Goal: Task Accomplishment & Management: Use online tool/utility

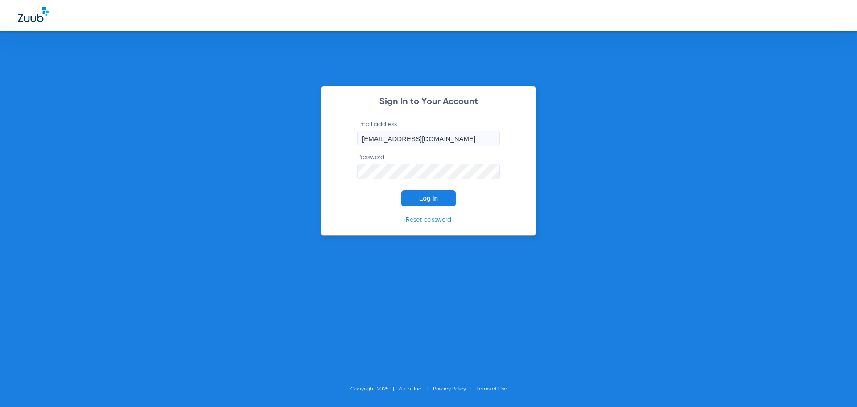
click at [427, 198] on span "Log In" at bounding box center [428, 198] width 19 height 7
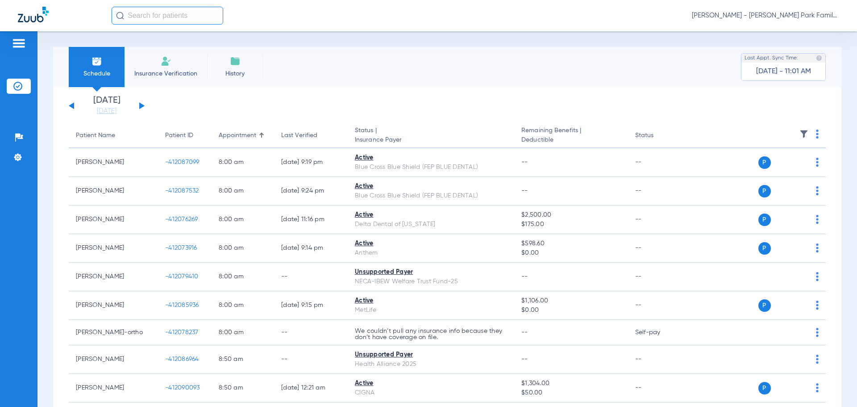
click at [141, 104] on button at bounding box center [141, 105] width 5 height 7
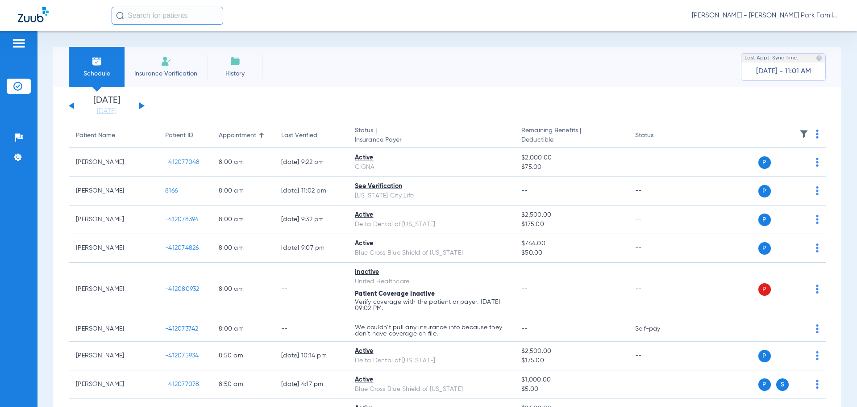
click at [799, 137] on img at bounding box center [803, 133] width 9 height 9
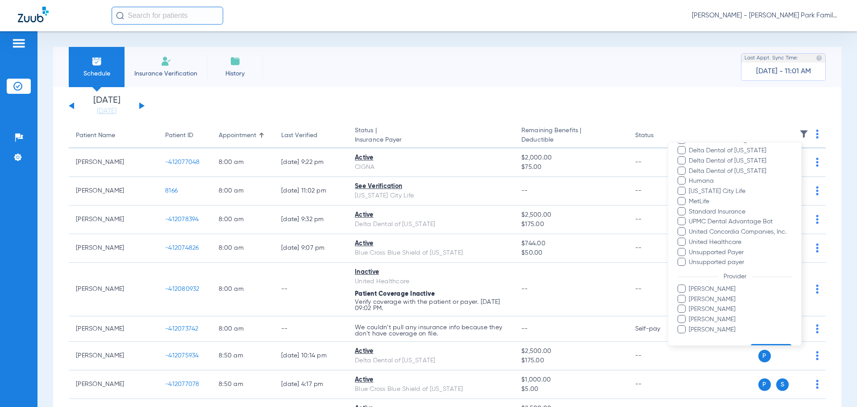
scroll to position [193, 0]
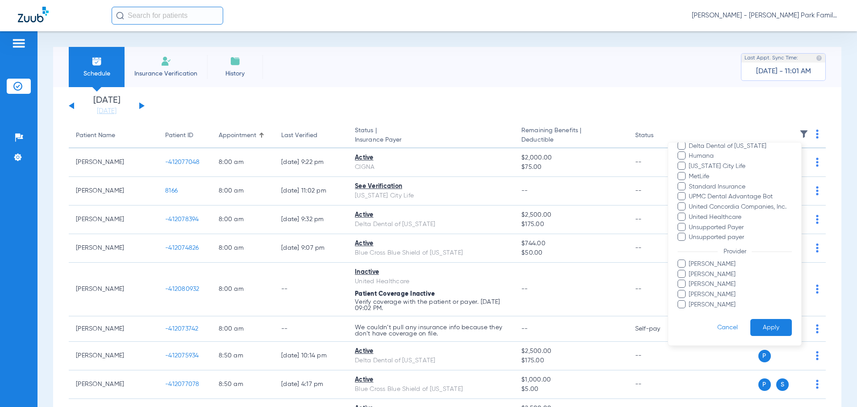
click at [695, 296] on span "[PERSON_NAME]" at bounding box center [740, 294] width 104 height 9
click at [690, 300] on input "[PERSON_NAME]" at bounding box center [690, 300] width 0 height 0
click at [766, 326] on button "Apply" at bounding box center [771, 327] width 42 height 17
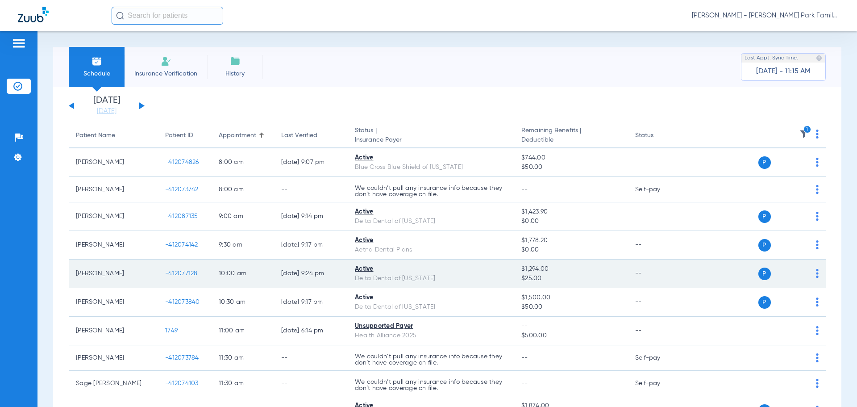
scroll to position [45, 0]
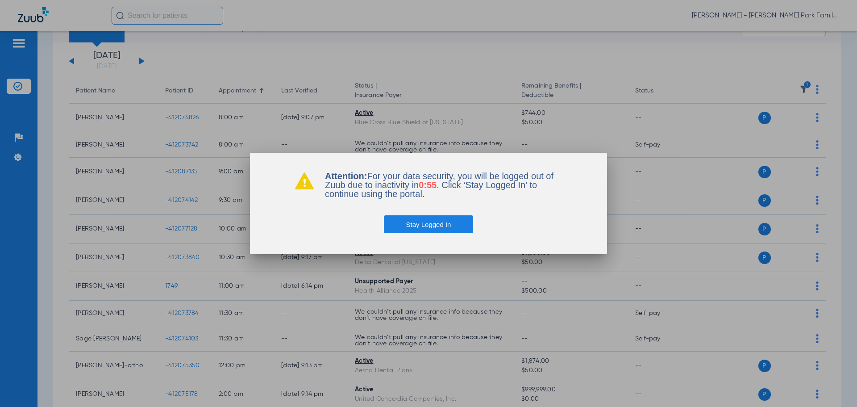
click at [440, 226] on button "Stay Logged In" at bounding box center [429, 224] width 90 height 18
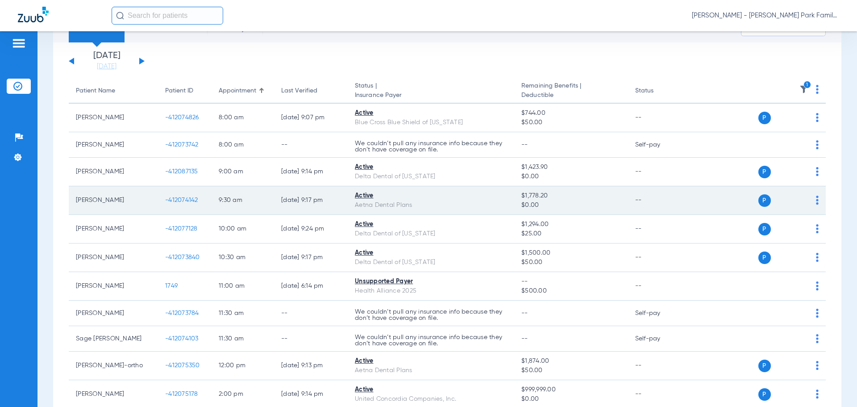
click at [809, 203] on div "P S" at bounding box center [753, 200] width 131 height 12
click at [813, 199] on td "P S" at bounding box center [757, 200] width 138 height 29
click at [812, 200] on td "P S" at bounding box center [757, 200] width 138 height 29
click at [812, 201] on td "P S" at bounding box center [757, 200] width 138 height 29
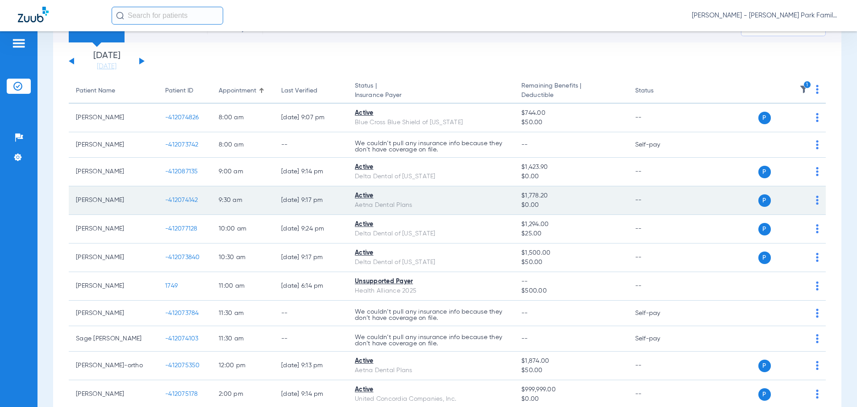
click at [816, 202] on img at bounding box center [817, 199] width 3 height 9
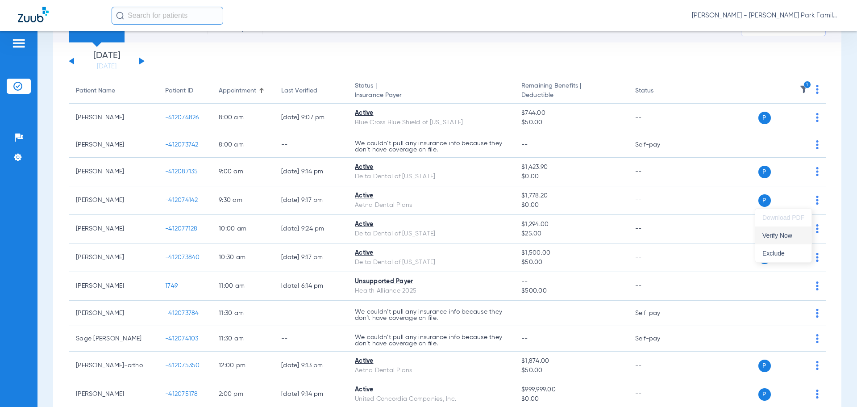
click at [775, 239] on button "Verify Now" at bounding box center [783, 235] width 56 height 18
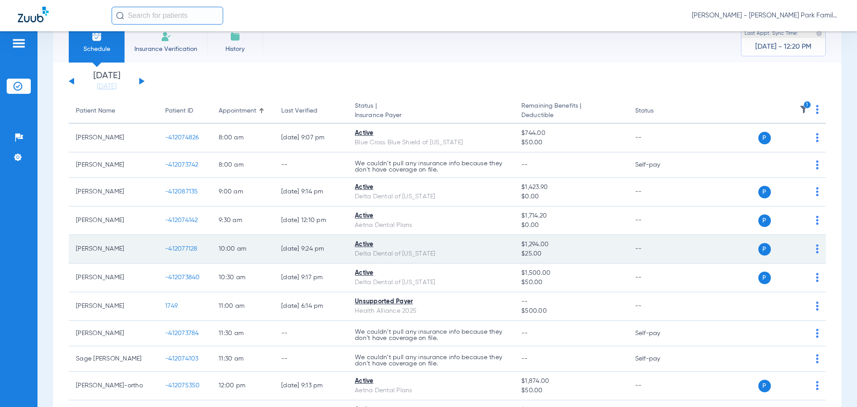
scroll to position [0, 0]
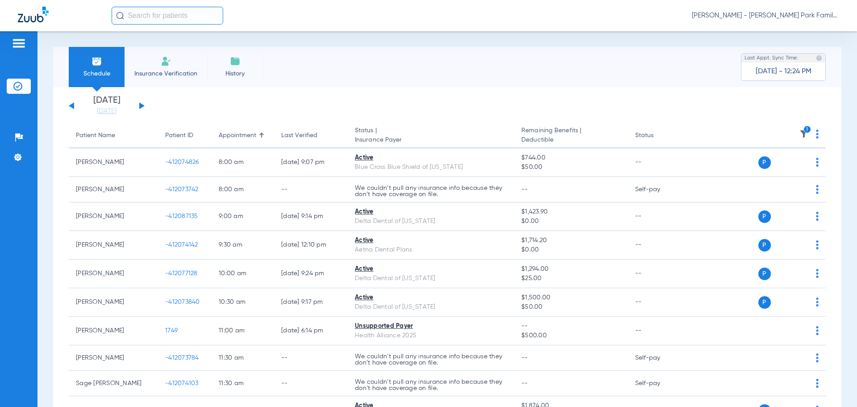
click at [799, 137] on img at bounding box center [803, 133] width 9 height 9
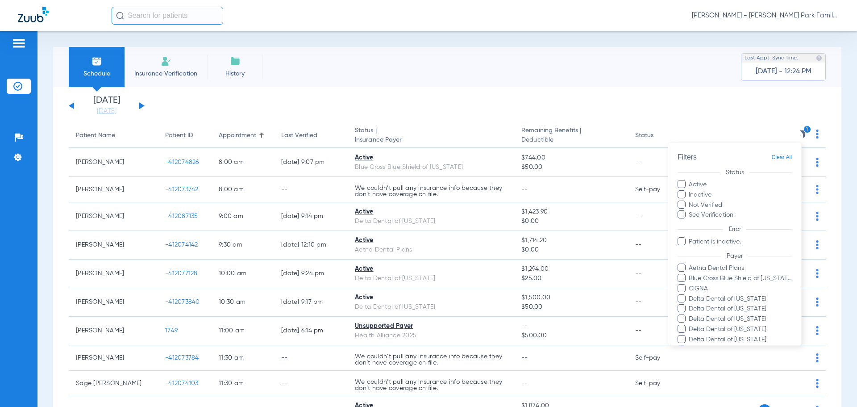
scroll to position [193, 0]
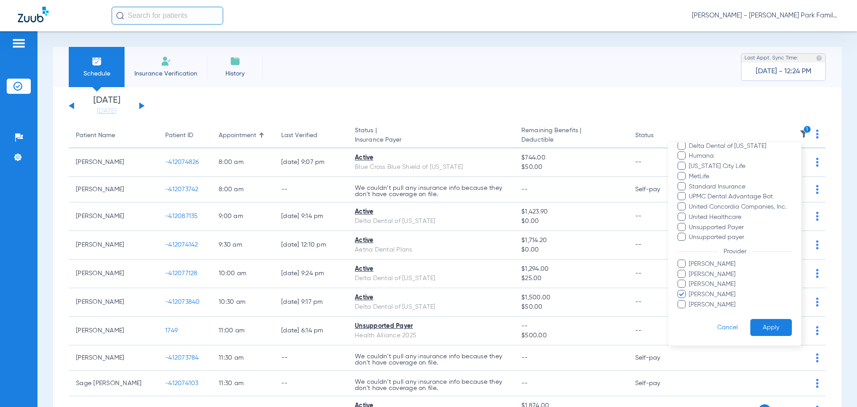
click at [698, 295] on span "[PERSON_NAME]" at bounding box center [740, 294] width 104 height 9
click at [690, 300] on input "[PERSON_NAME]" at bounding box center [690, 300] width 0 height 0
click at [702, 275] on span "[PERSON_NAME]" at bounding box center [740, 274] width 104 height 9
click at [690, 280] on input "[PERSON_NAME]" at bounding box center [690, 280] width 0 height 0
click at [701, 274] on span "[PERSON_NAME]" at bounding box center [740, 274] width 104 height 9
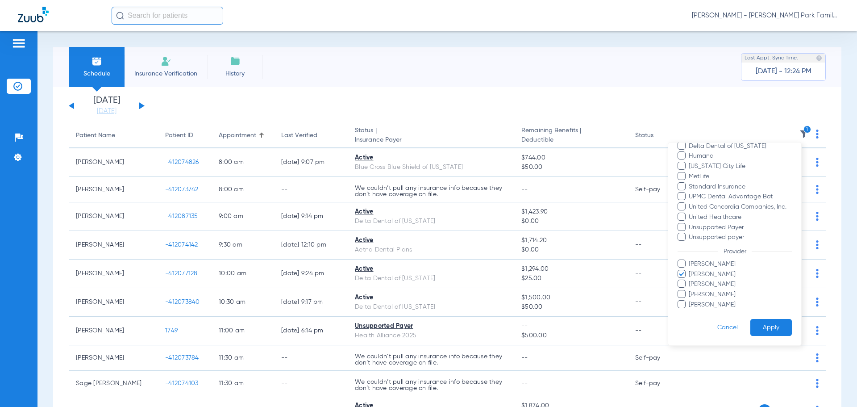
click at [690, 280] on input "[PERSON_NAME]" at bounding box center [690, 280] width 0 height 0
click at [701, 262] on span "[PERSON_NAME]" at bounding box center [740, 263] width 104 height 9
click at [690, 270] on input "[PERSON_NAME]" at bounding box center [690, 270] width 0 height 0
click at [752, 322] on button "Apply" at bounding box center [771, 327] width 42 height 17
